Goal: Information Seeking & Learning: Learn about a topic

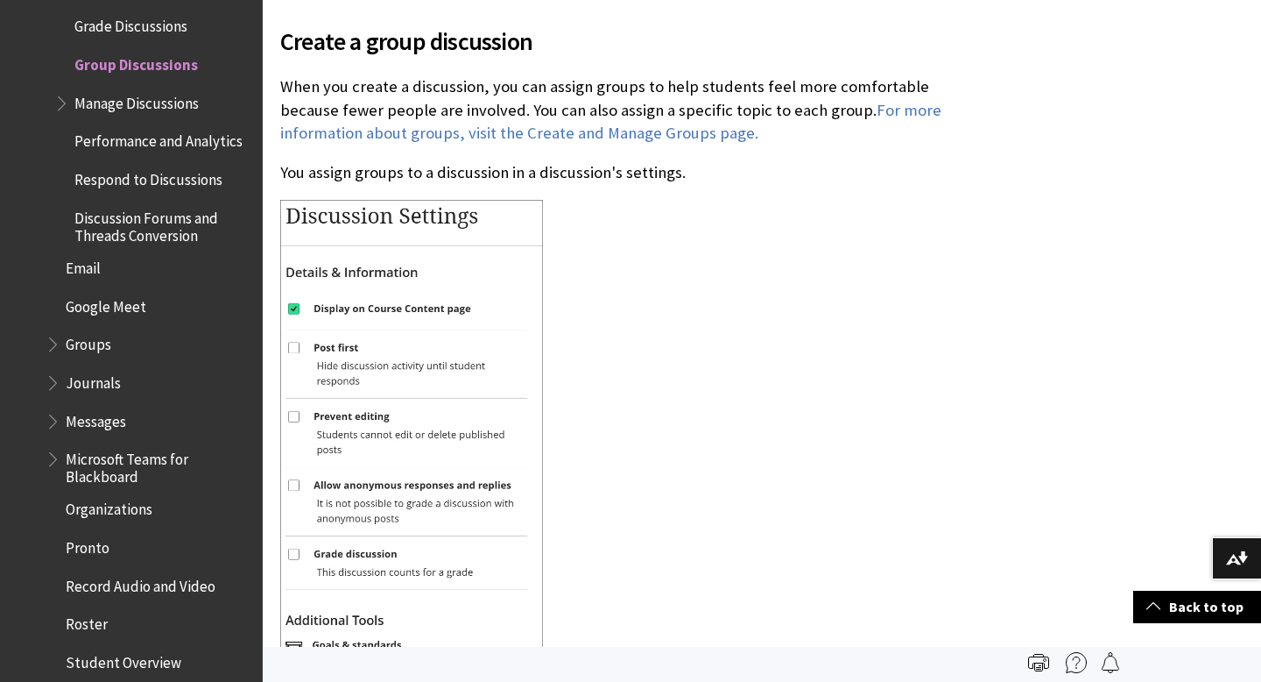
scroll to position [544, 0]
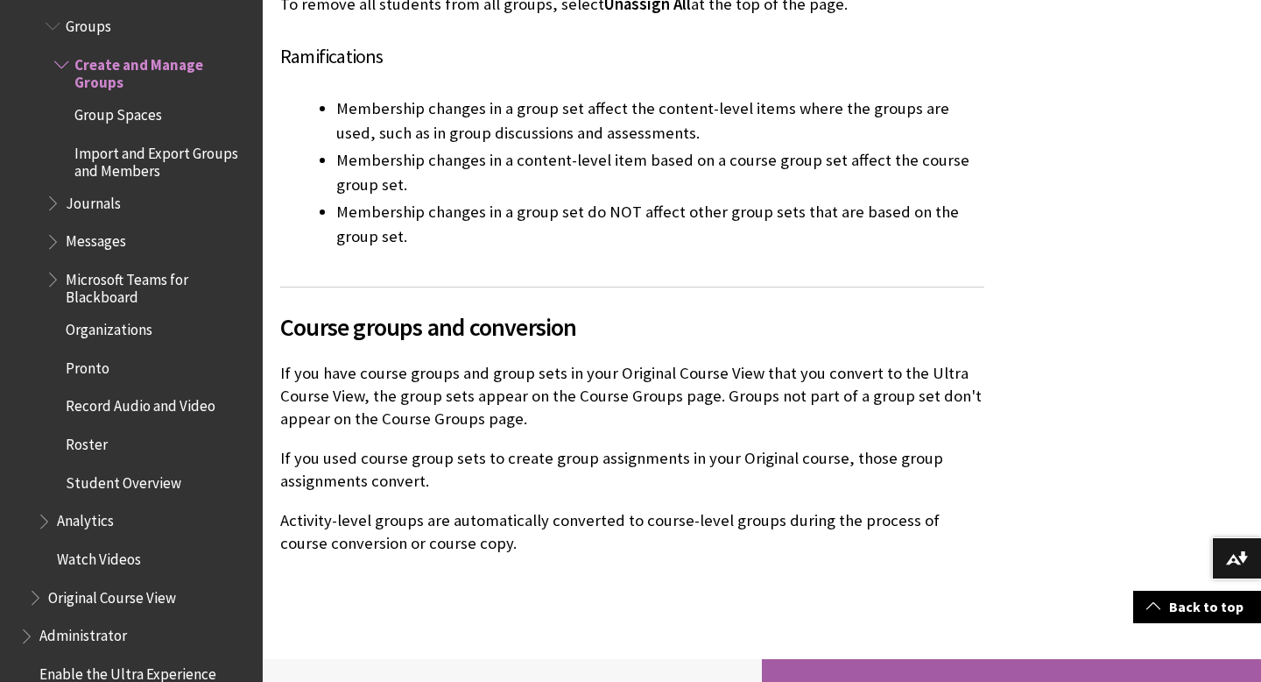
scroll to position [10768, 0]
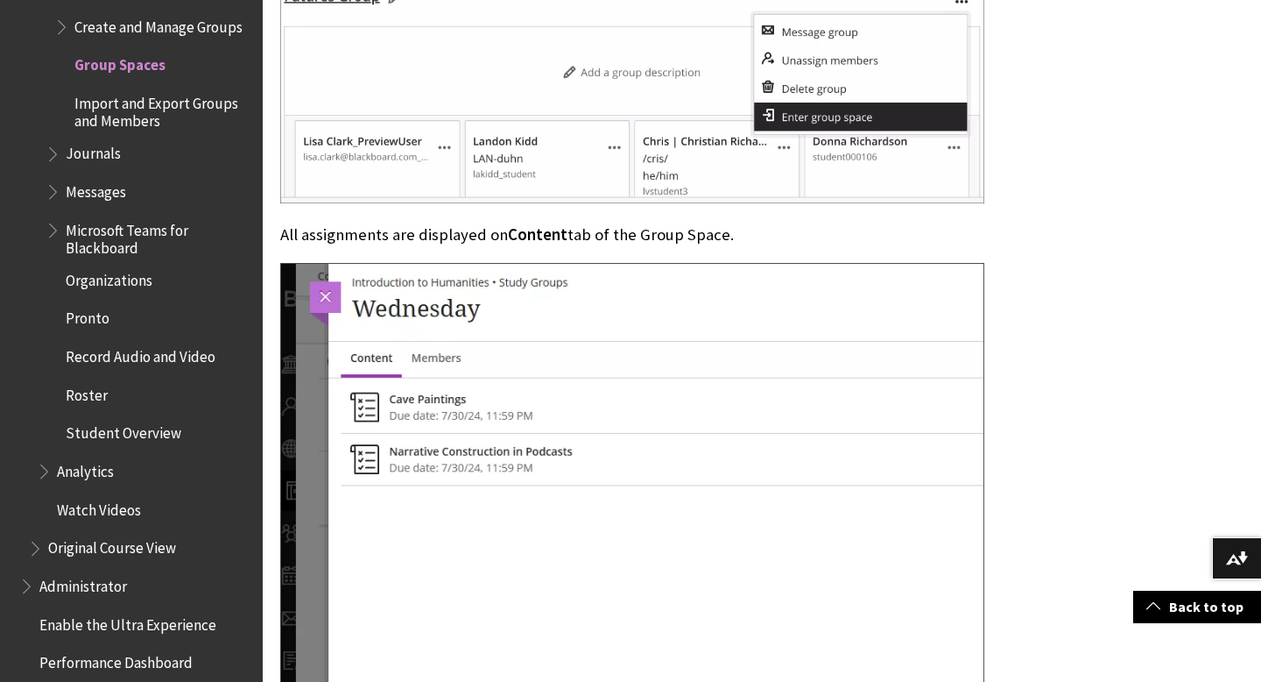
scroll to position [1359, 0]
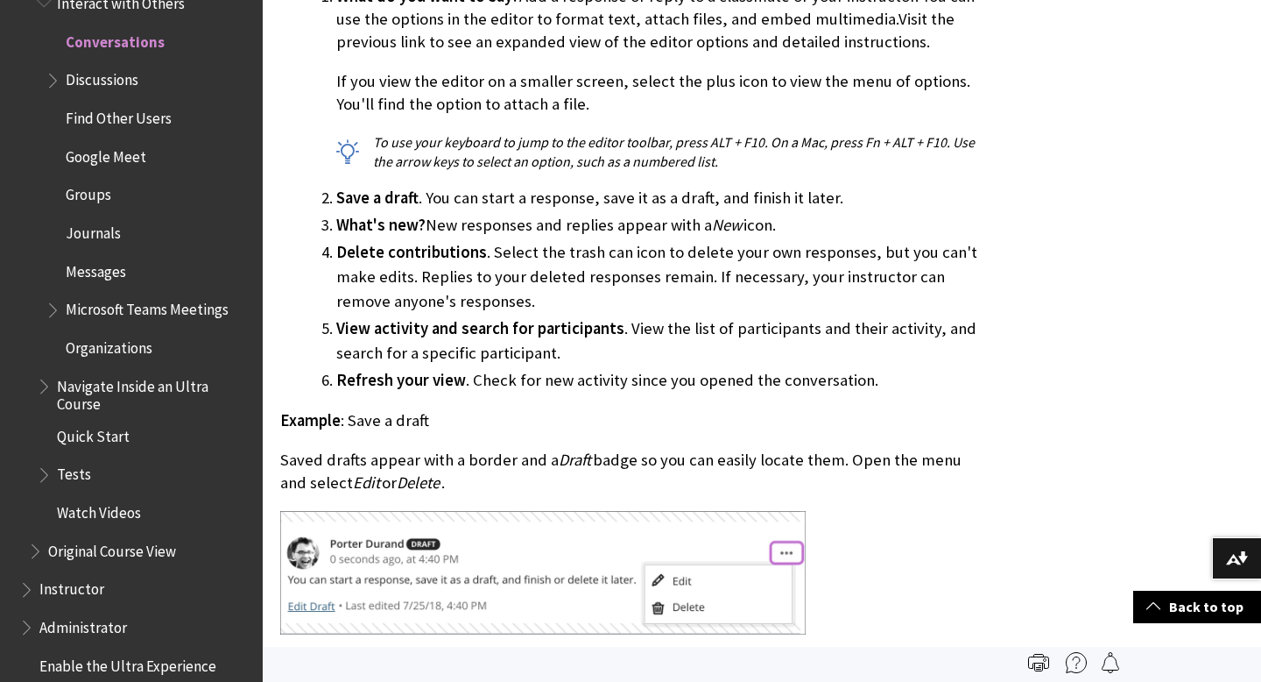
scroll to position [2400, 0]
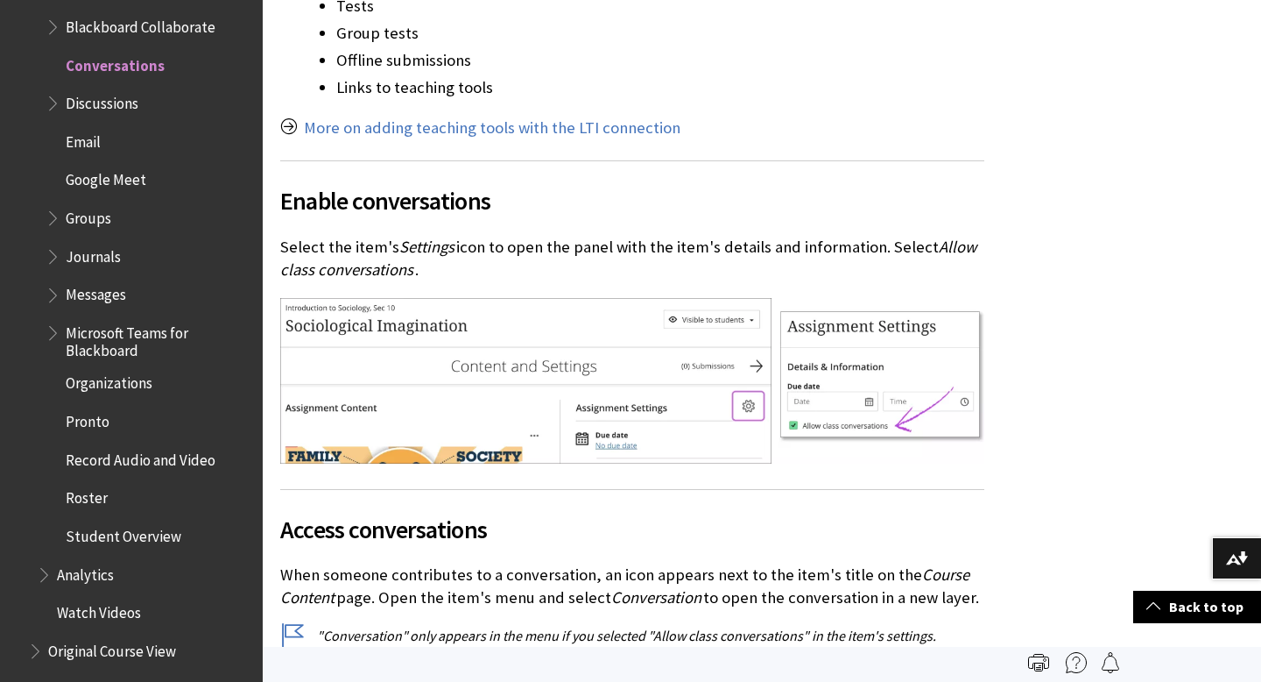
scroll to position [747, 0]
